Goal: Check status

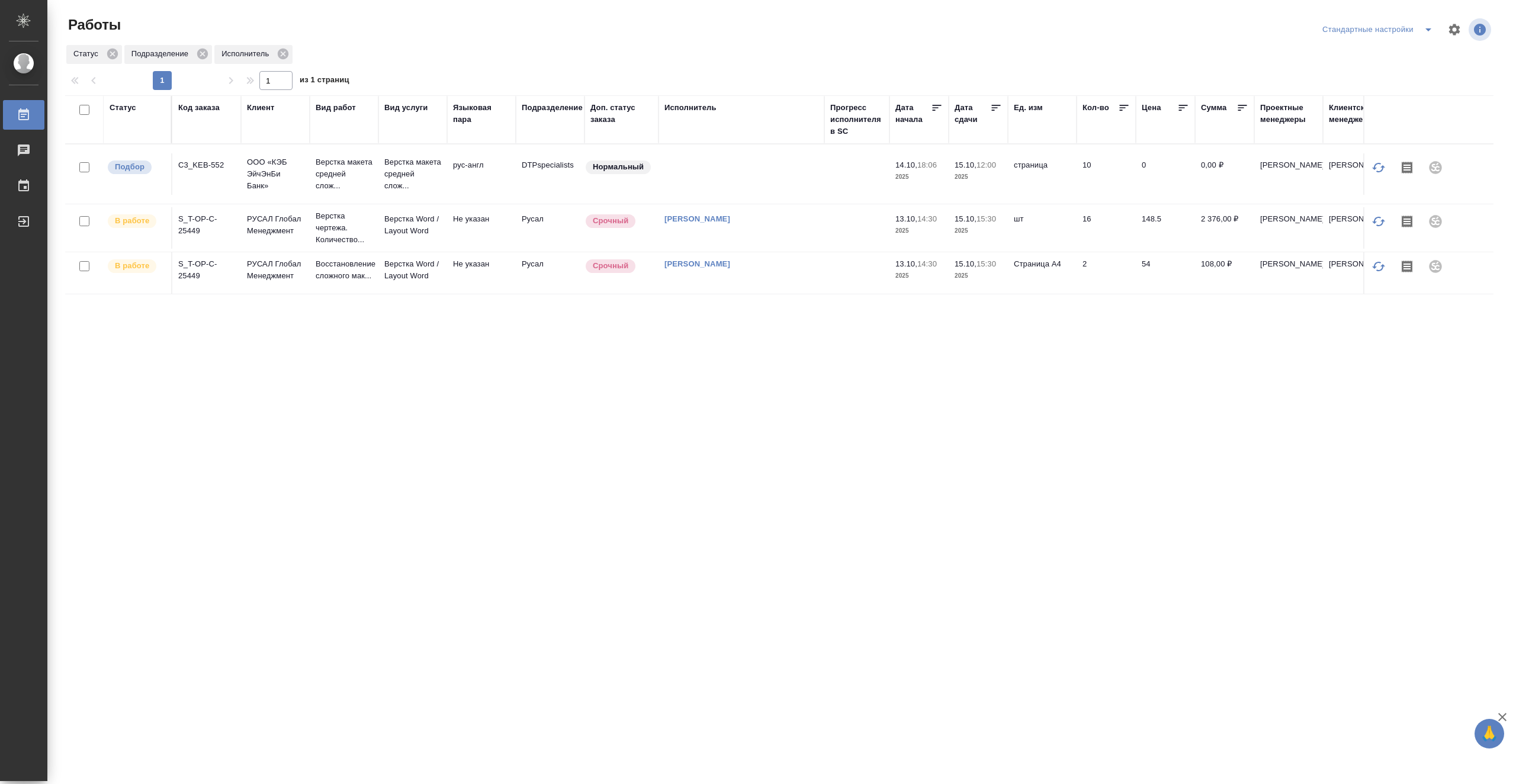
click at [130, 109] on div "Статус" at bounding box center [122, 107] width 27 height 12
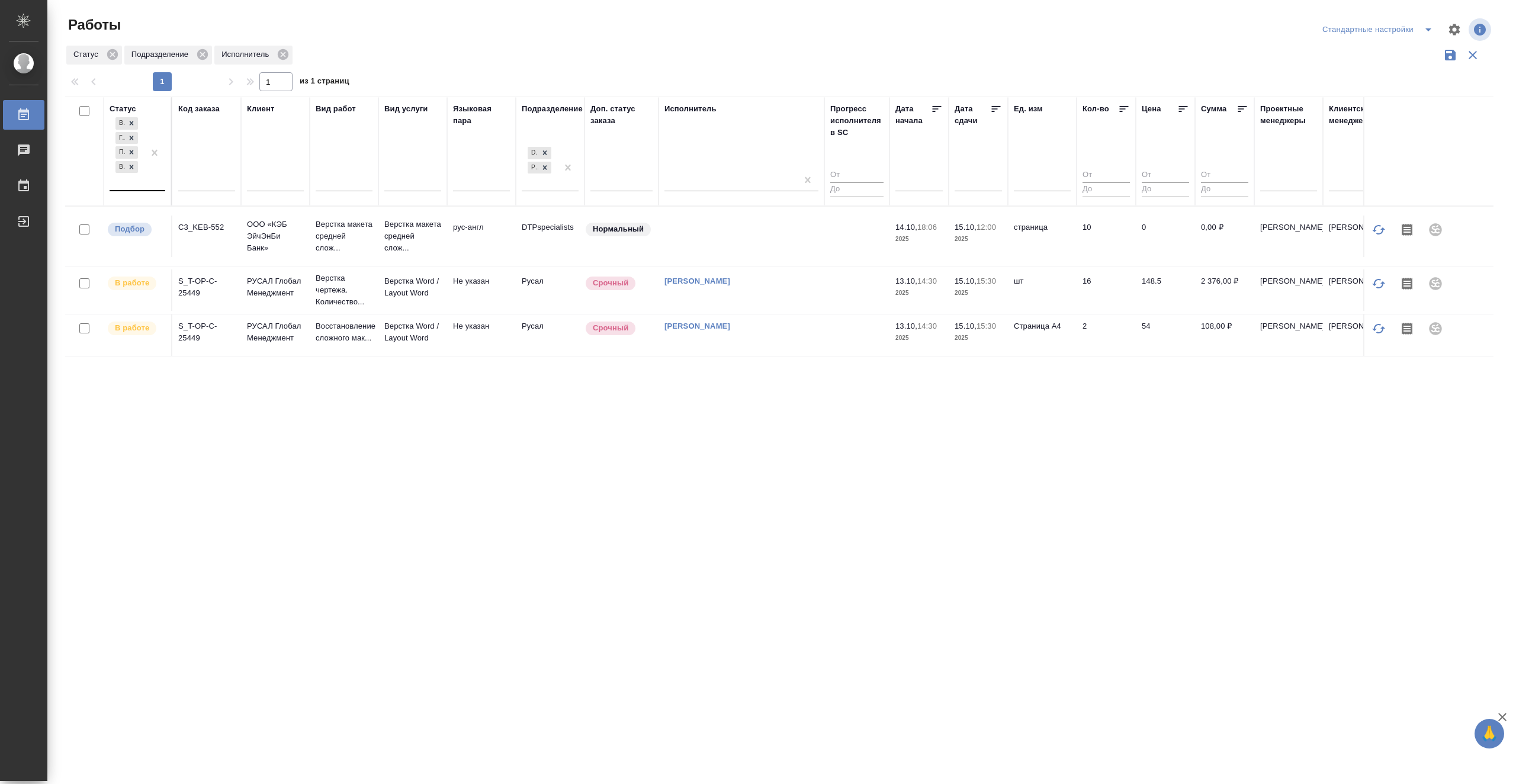
click at [145, 181] on div at bounding box center [154, 152] width 21 height 75
click at [305, 237] on div "Выполнен" at bounding box center [267, 239] width 178 height 21
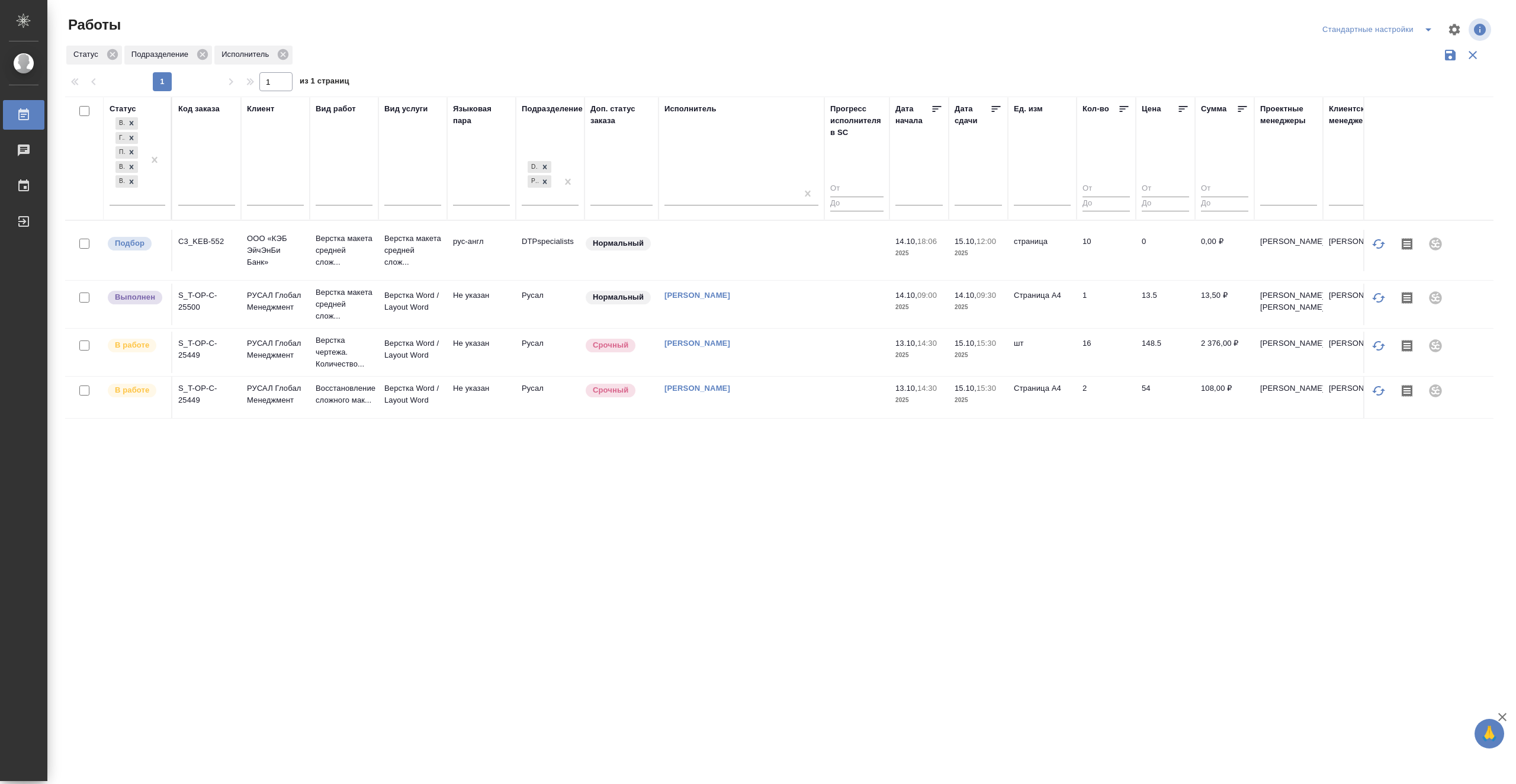
click at [416, 475] on div "Статус В ожидании Готов к работе Подбор В работе Выполнен Код заказа Клиент Вид…" at bounding box center [779, 310] width 1428 height 426
click at [995, 106] on icon at bounding box center [996, 109] width 9 height 6
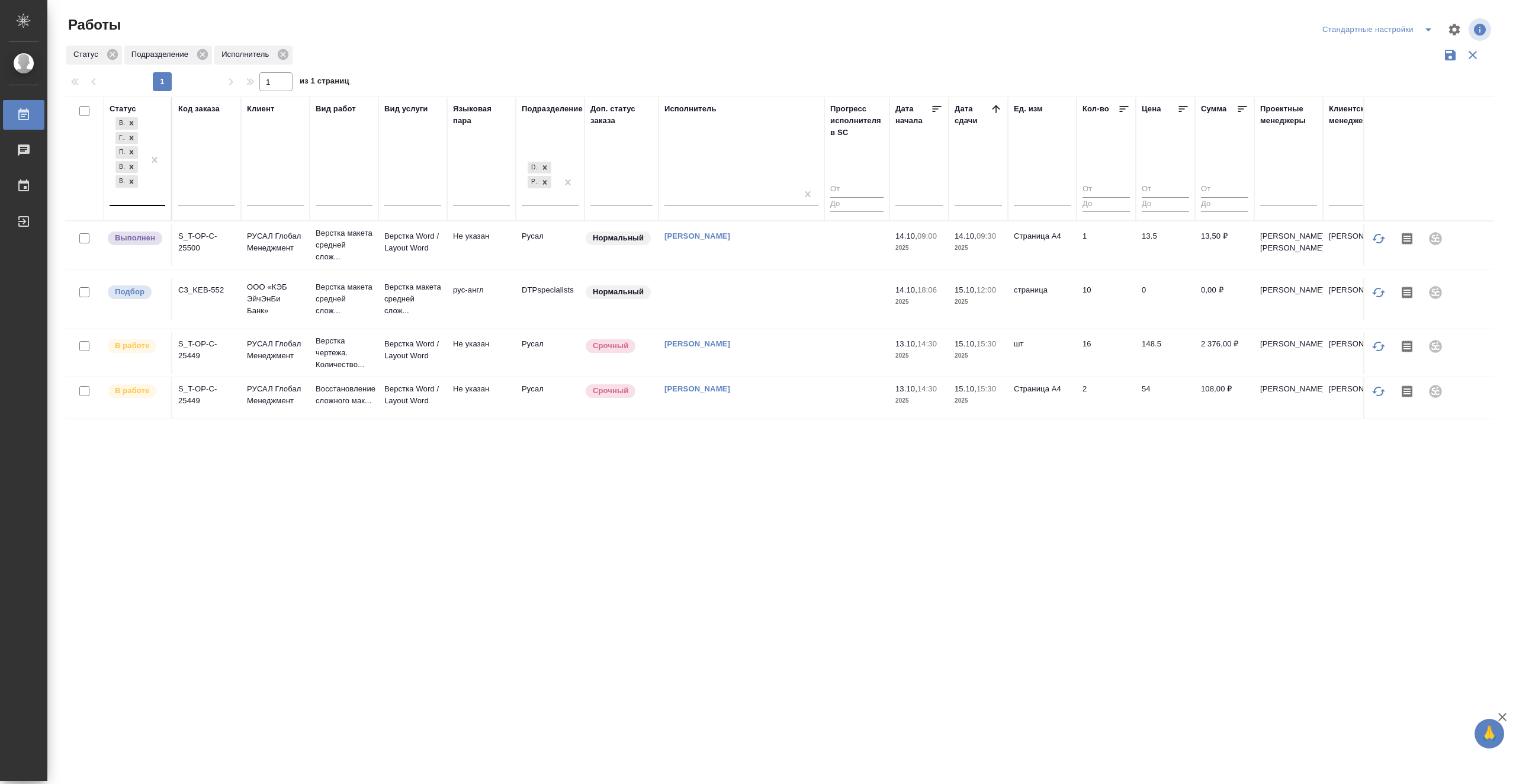
click at [138, 201] on div "В ожидании Готов к работе Подбор В работе Выполнен" at bounding box center [127, 160] width 35 height 90
click at [346, 258] on div "Сдан" at bounding box center [267, 253] width 178 height 21
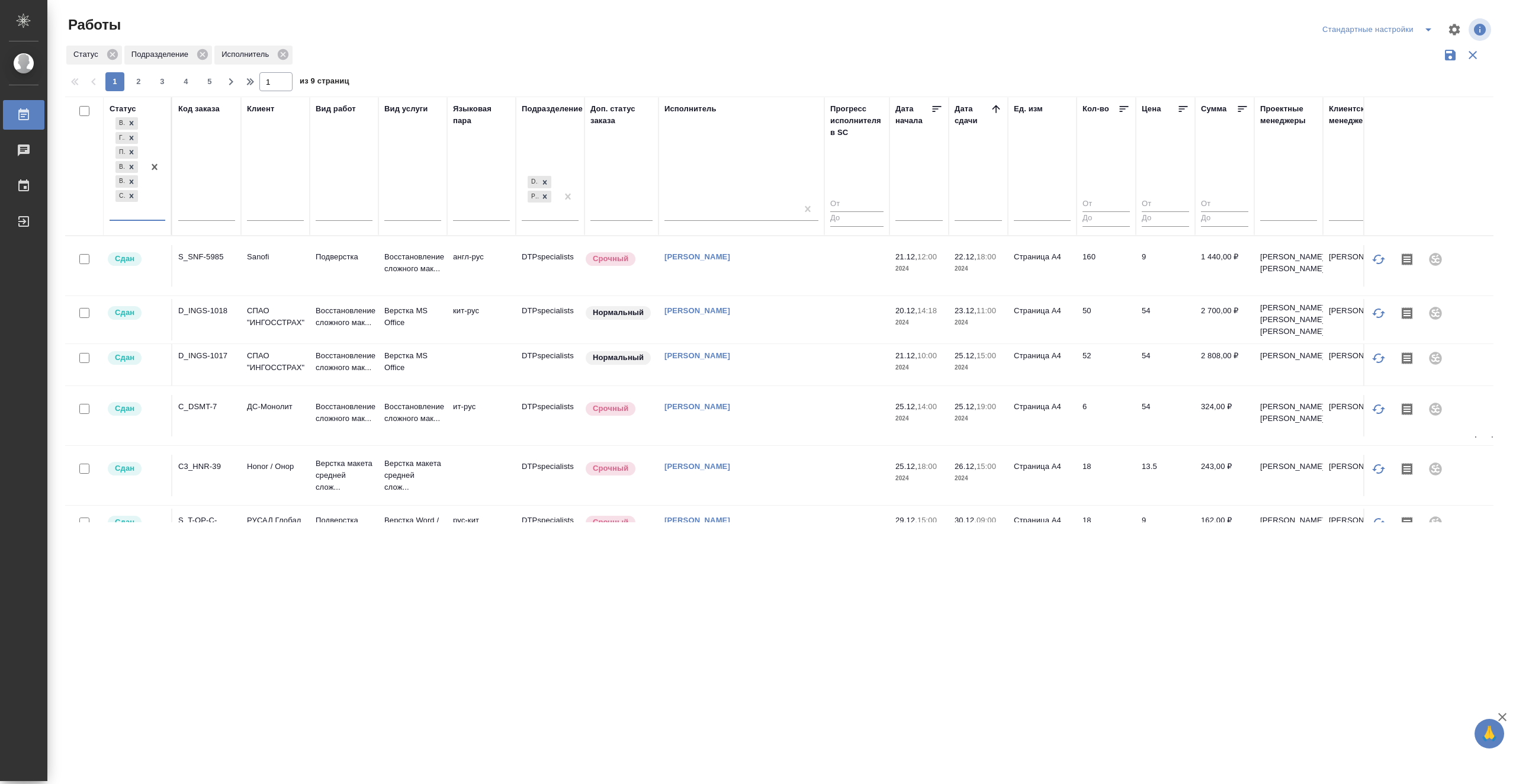
click at [1000, 103] on icon at bounding box center [996, 109] width 12 height 12
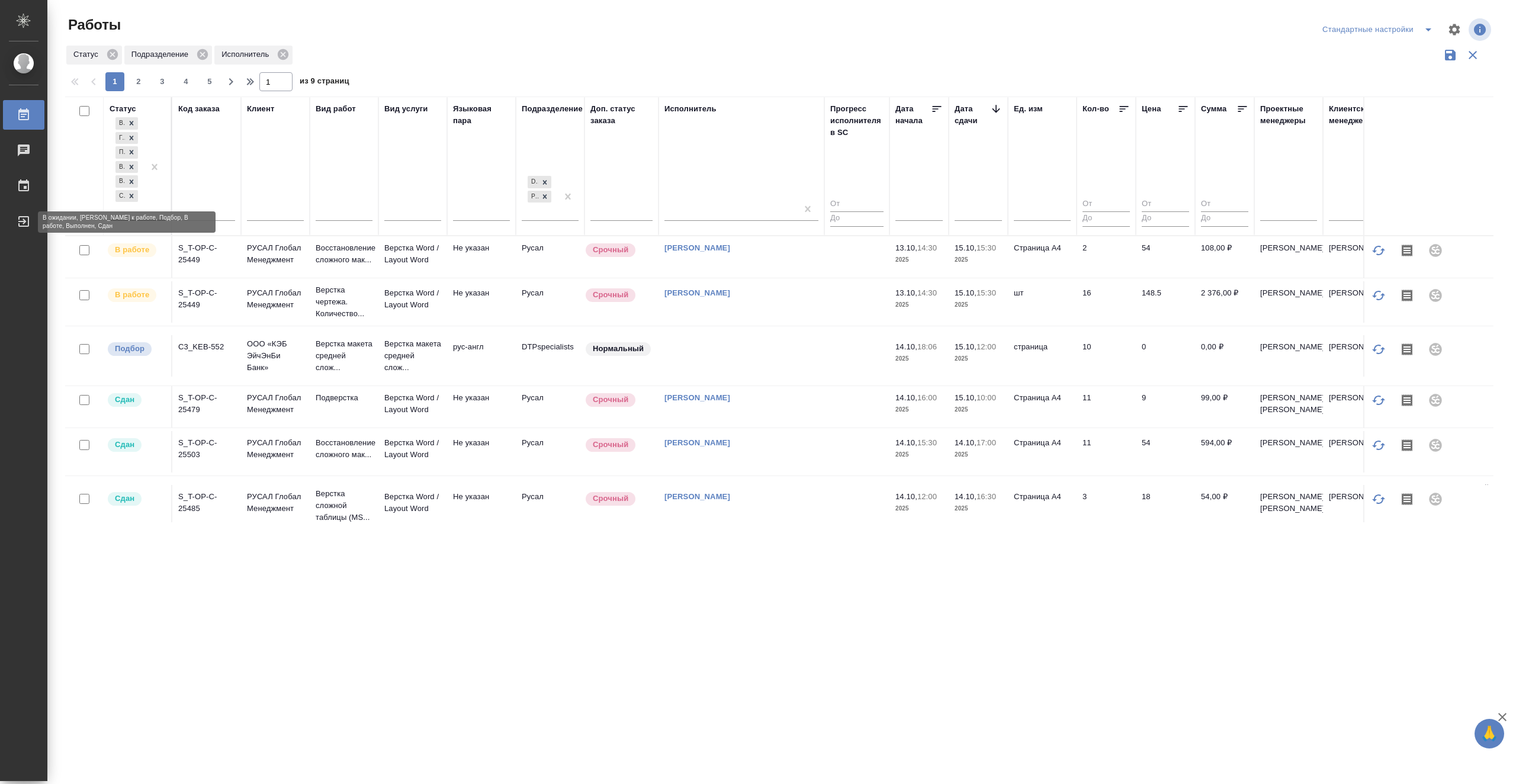
drag, startPoint x: 133, startPoint y: 196, endPoint x: 135, endPoint y: 189, distance: 7.3
click at [133, 196] on icon at bounding box center [131, 196] width 8 height 8
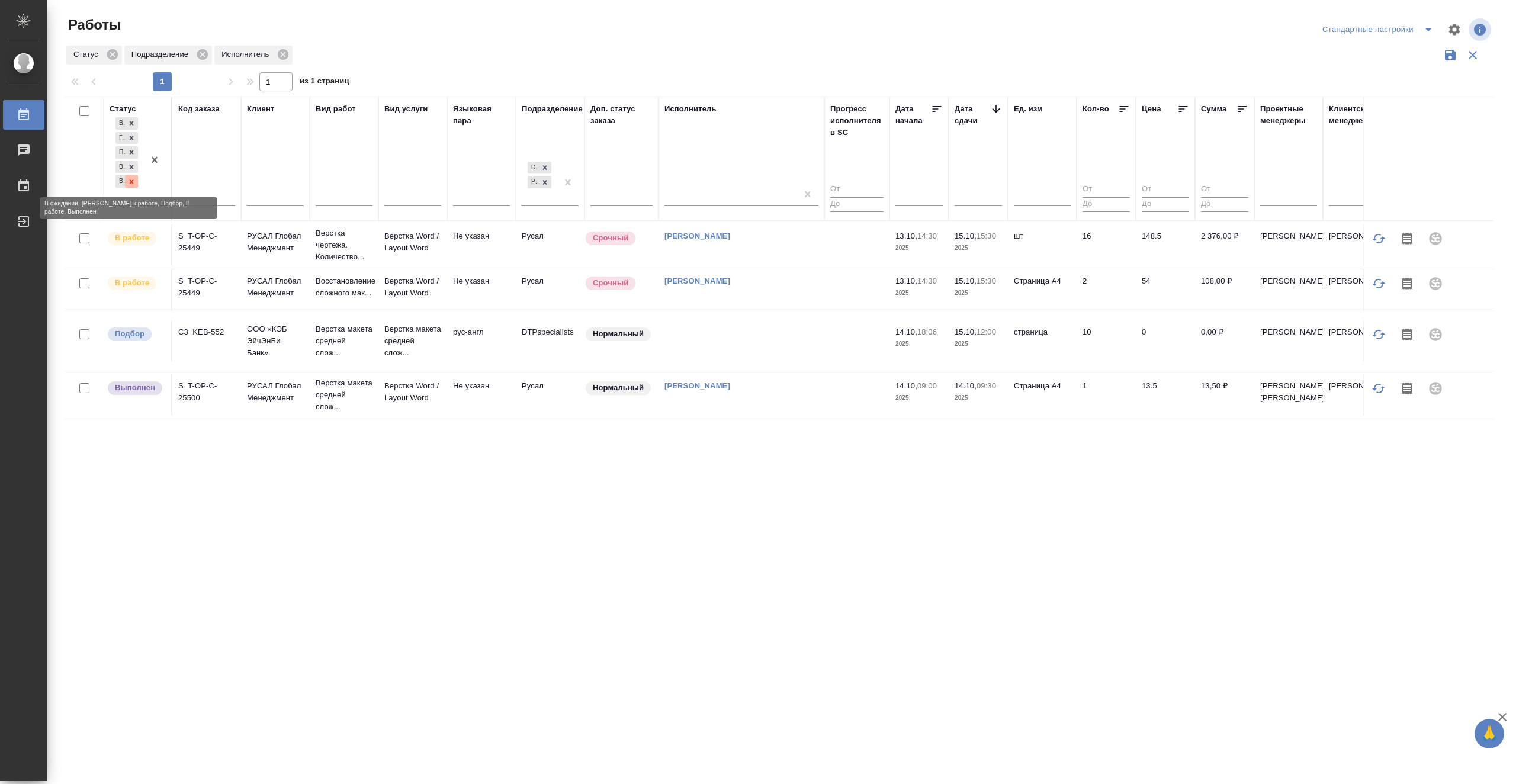
click at [131, 183] on icon at bounding box center [131, 182] width 8 height 8
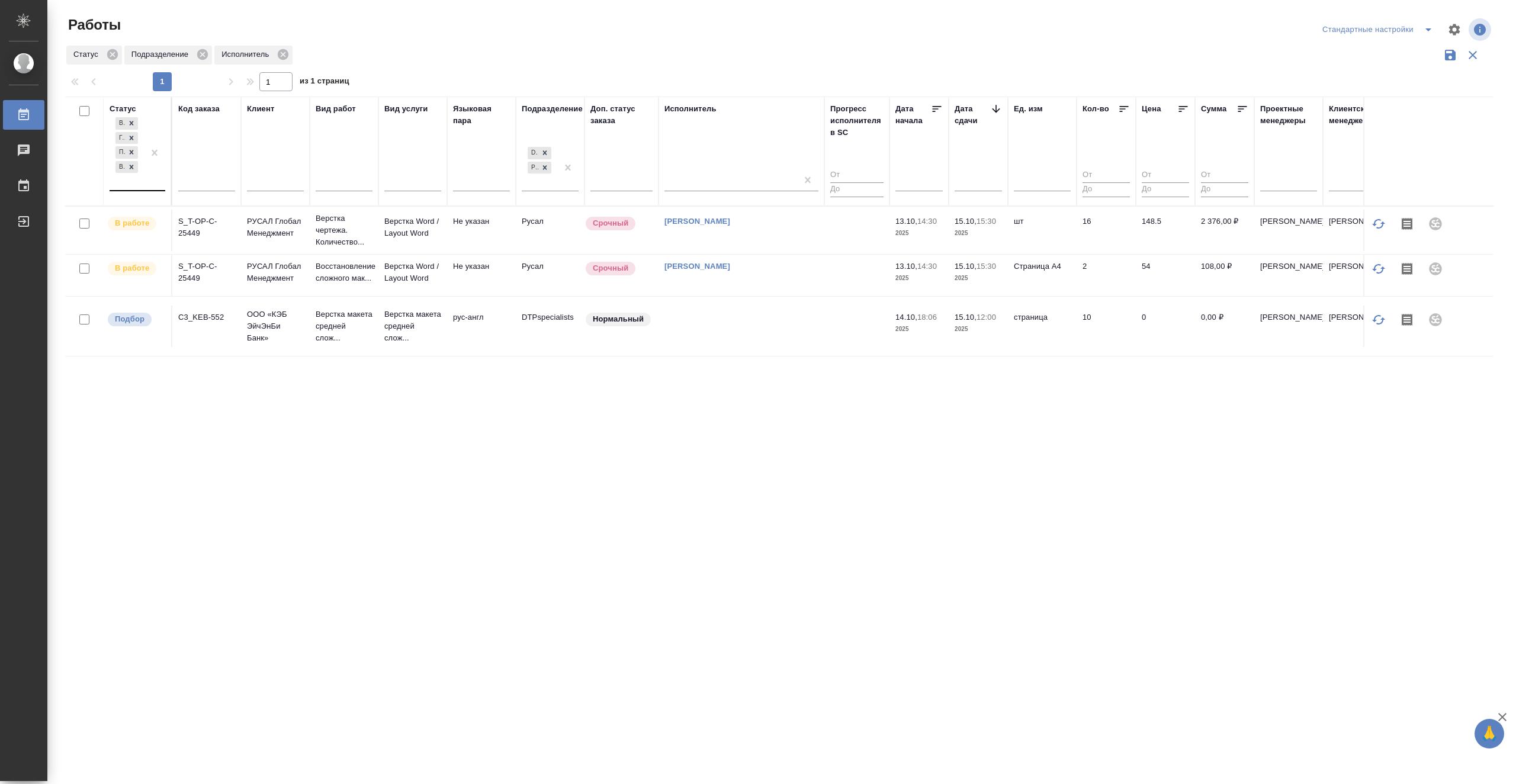
click at [371, 444] on div "Статус В ожидании Готов к работе Подбор В работе Код заказа Клиент Вид работ Ви…" at bounding box center [779, 310] width 1428 height 426
